Goal: Information Seeking & Learning: Learn about a topic

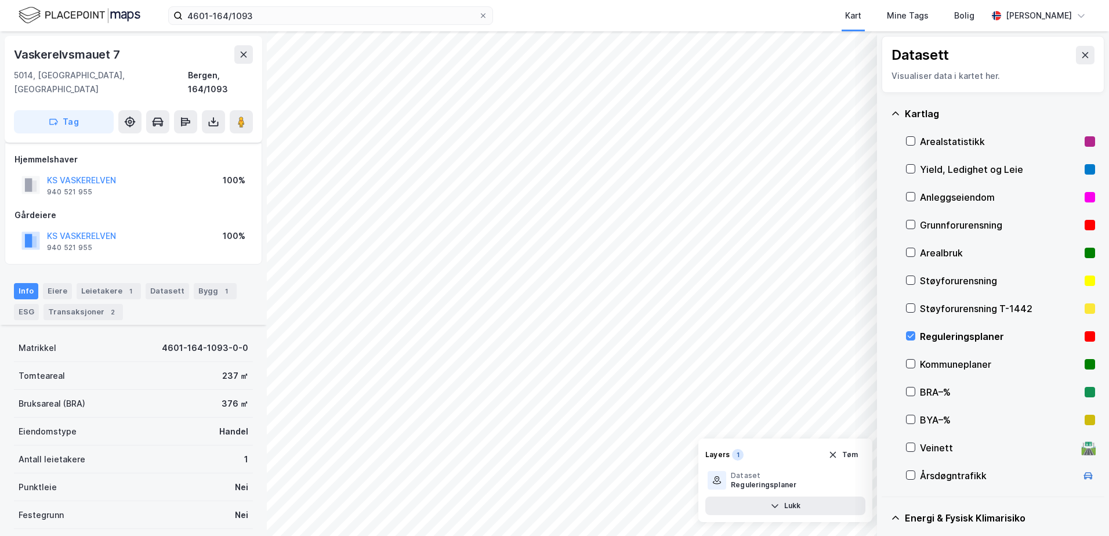
scroll to position [156, 0]
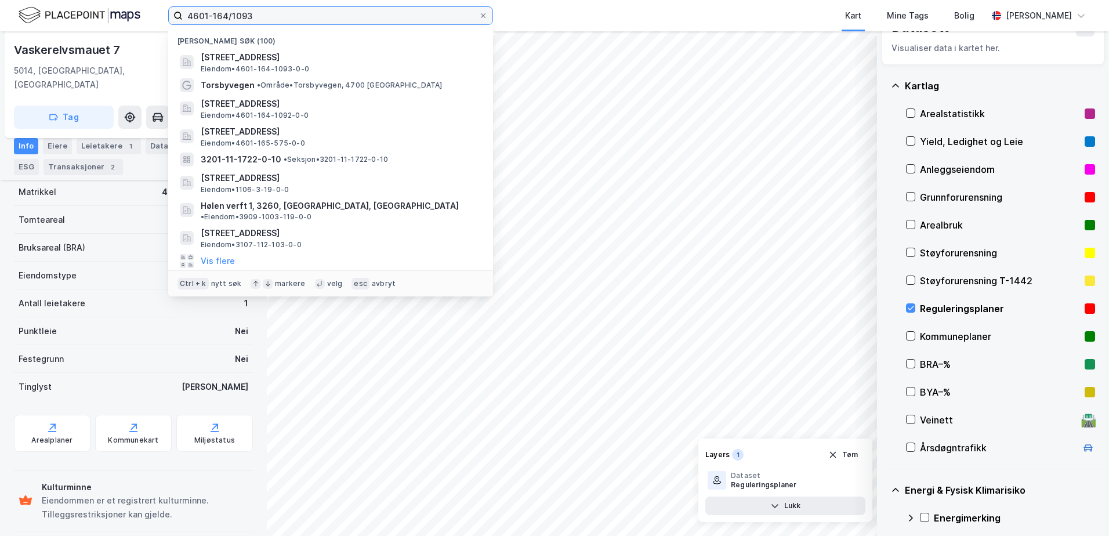
drag, startPoint x: 233, startPoint y: 14, endPoint x: 365, endPoint y: 27, distance: 132.2
click at [365, 25] on div "4601-164/1093 Nylige søk (100) [STREET_ADDRESS] • 4601-164-1093-0-0 Torsbyvegen…" at bounding box center [330, 15] width 325 height 19
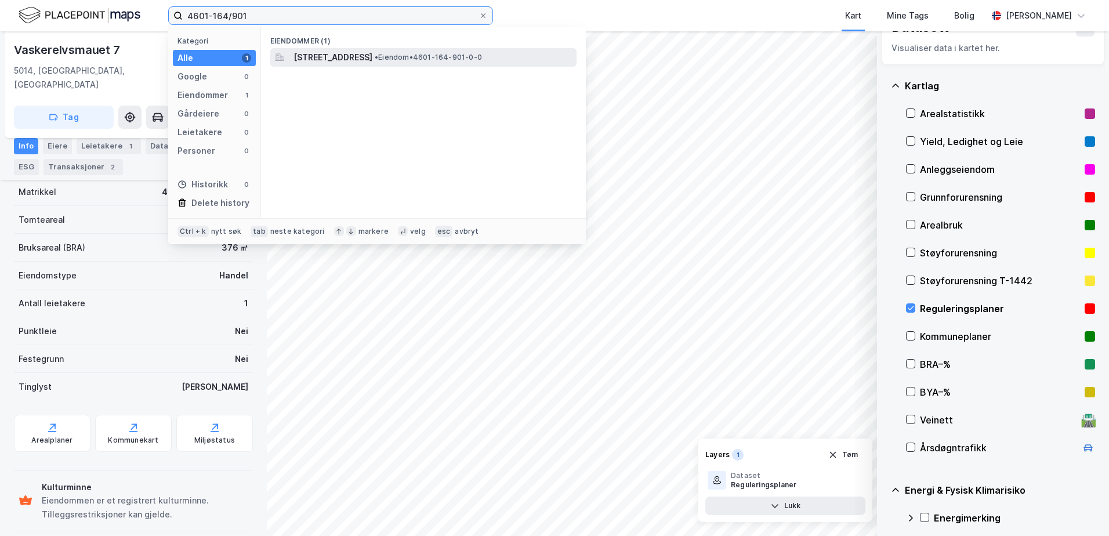
type input "4601-164/901"
click at [372, 52] on span "[STREET_ADDRESS]" at bounding box center [332, 57] width 79 height 14
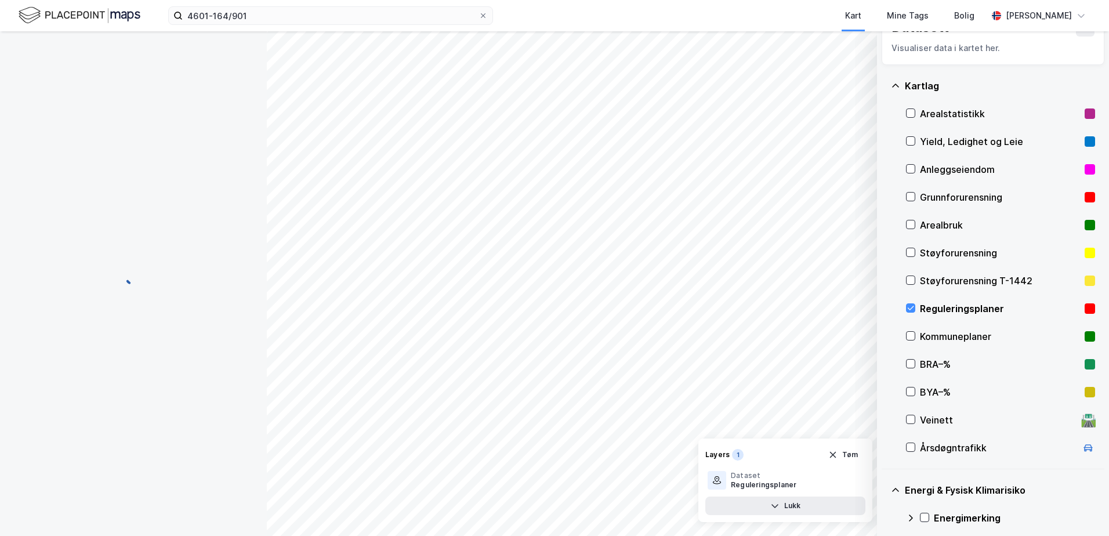
scroll to position [156, 0]
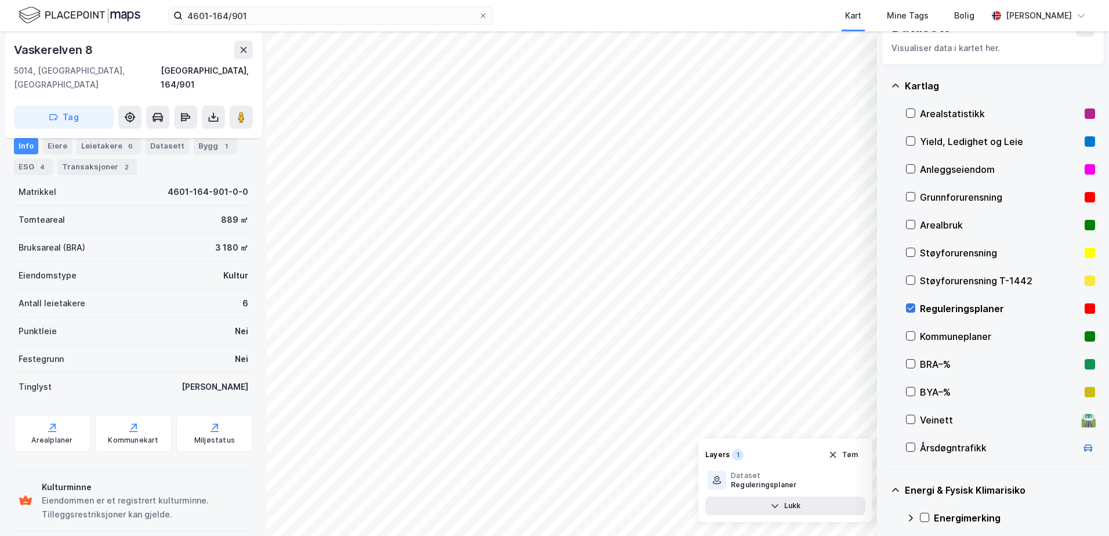
click at [911, 309] on icon at bounding box center [910, 308] width 6 height 4
click at [49, 422] on icon at bounding box center [52, 428] width 12 height 12
click at [60, 417] on div "Arealplaner" at bounding box center [52, 433] width 77 height 37
click at [913, 307] on icon at bounding box center [910, 308] width 6 height 4
click at [45, 435] on div "Arealplaner" at bounding box center [51, 439] width 41 height 9
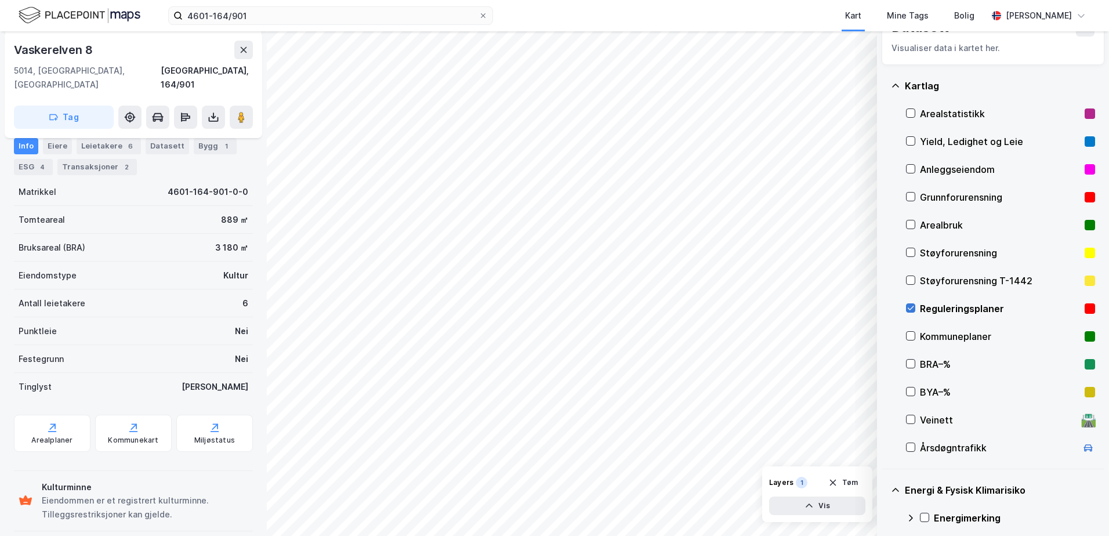
click at [908, 308] on icon at bounding box center [910, 308] width 6 height 4
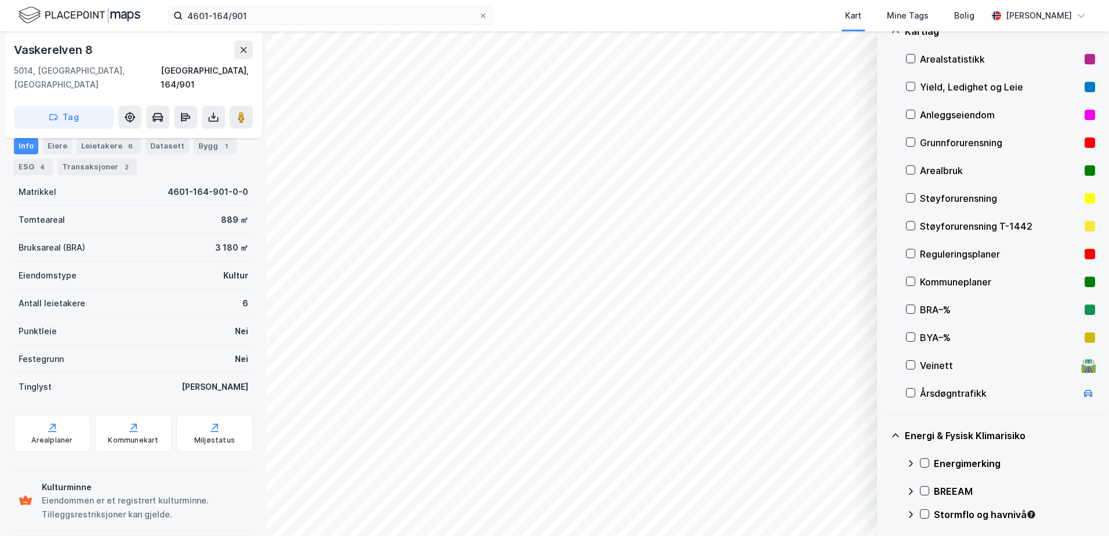
scroll to position [260, 0]
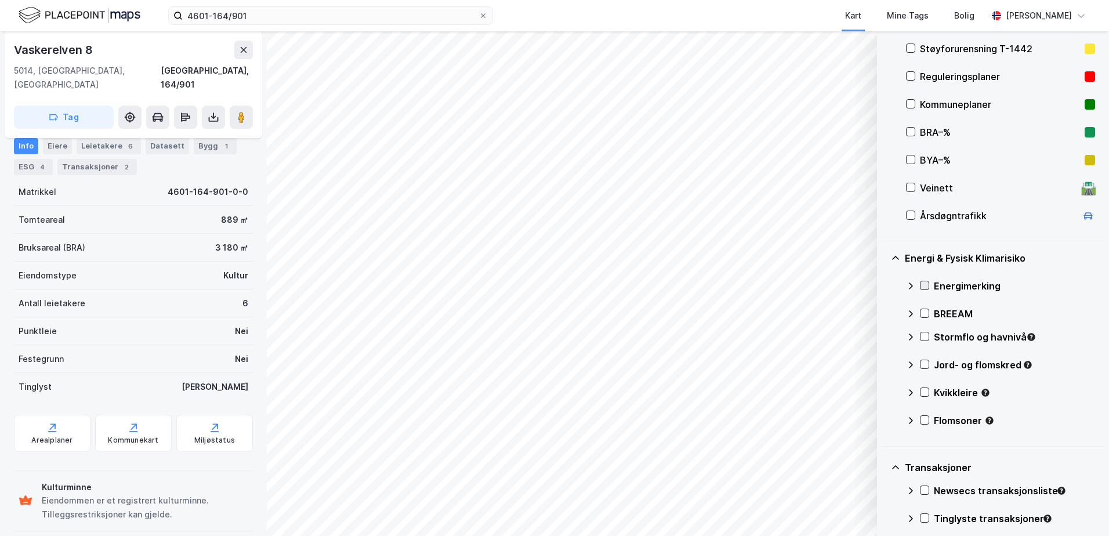
click at [921, 285] on icon at bounding box center [924, 285] width 8 height 8
